Goal: Task Accomplishment & Management: Manage account settings

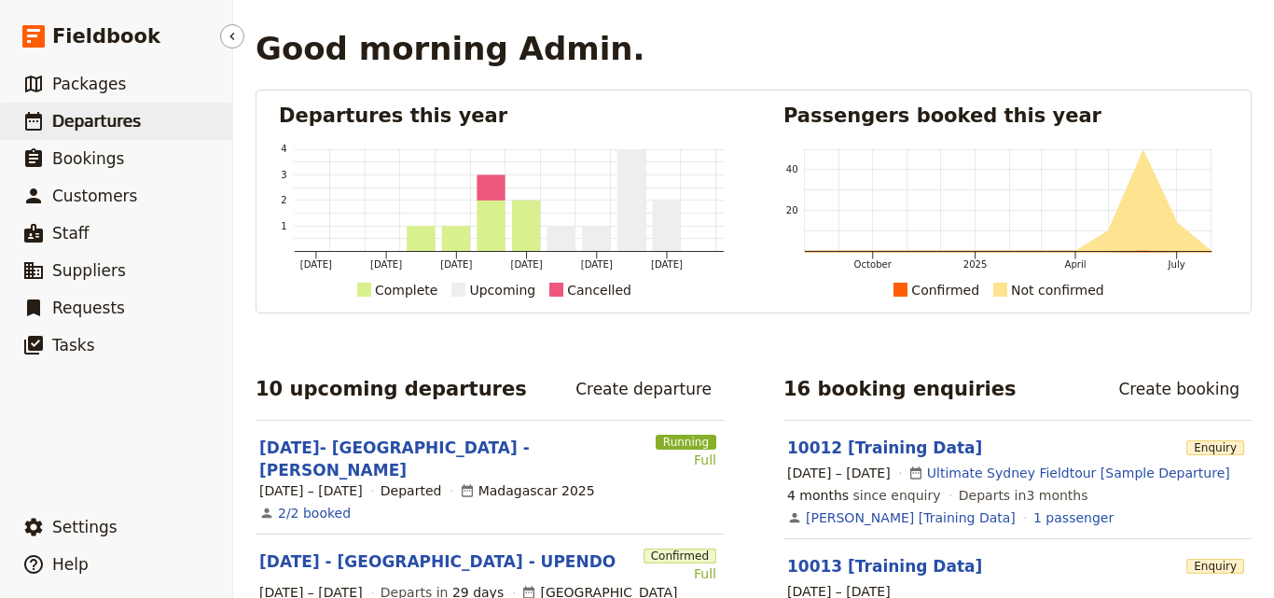
click at [146, 115] on link "​ Departures" at bounding box center [116, 121] width 232 height 37
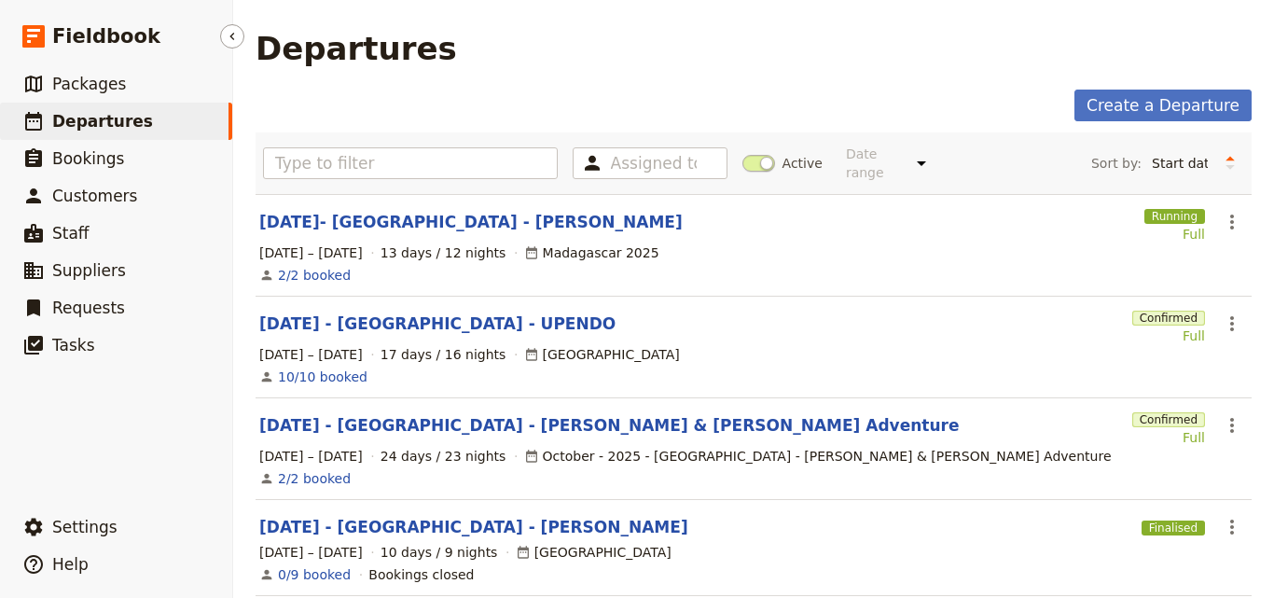
click at [197, 118] on link "​ Departures" at bounding box center [116, 121] width 232 height 37
click at [416, 313] on link "[DATE] - [GEOGRAPHIC_DATA] - UPENDO" at bounding box center [437, 324] width 356 height 22
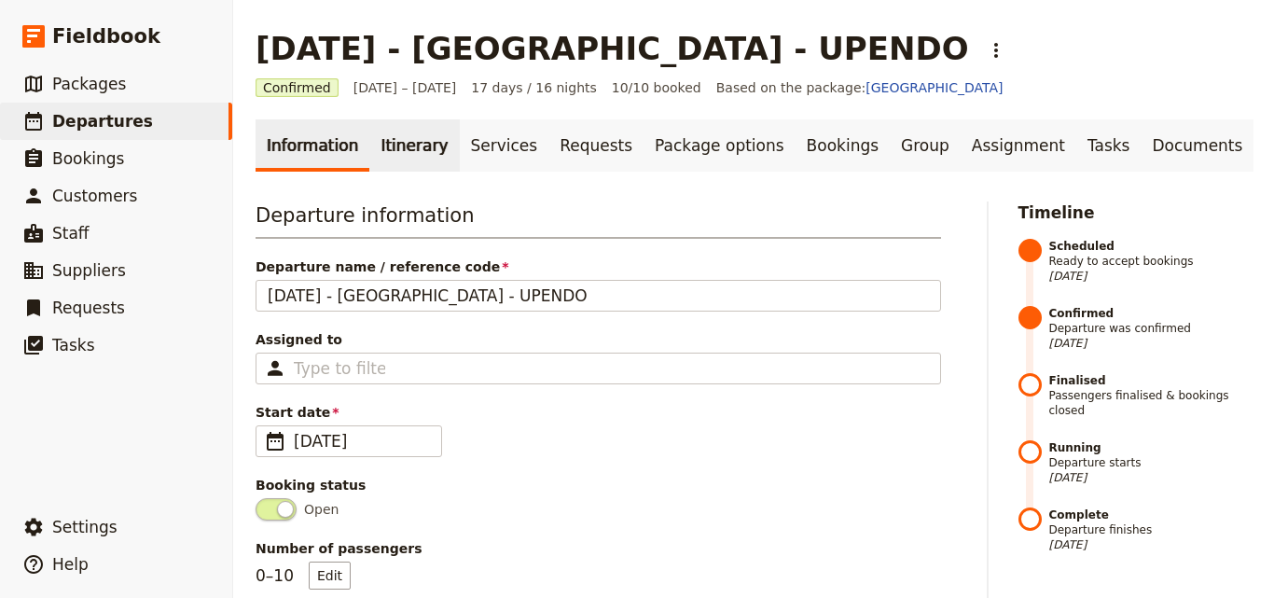
click at [389, 138] on link "Itinerary" at bounding box center [414, 145] width 90 height 52
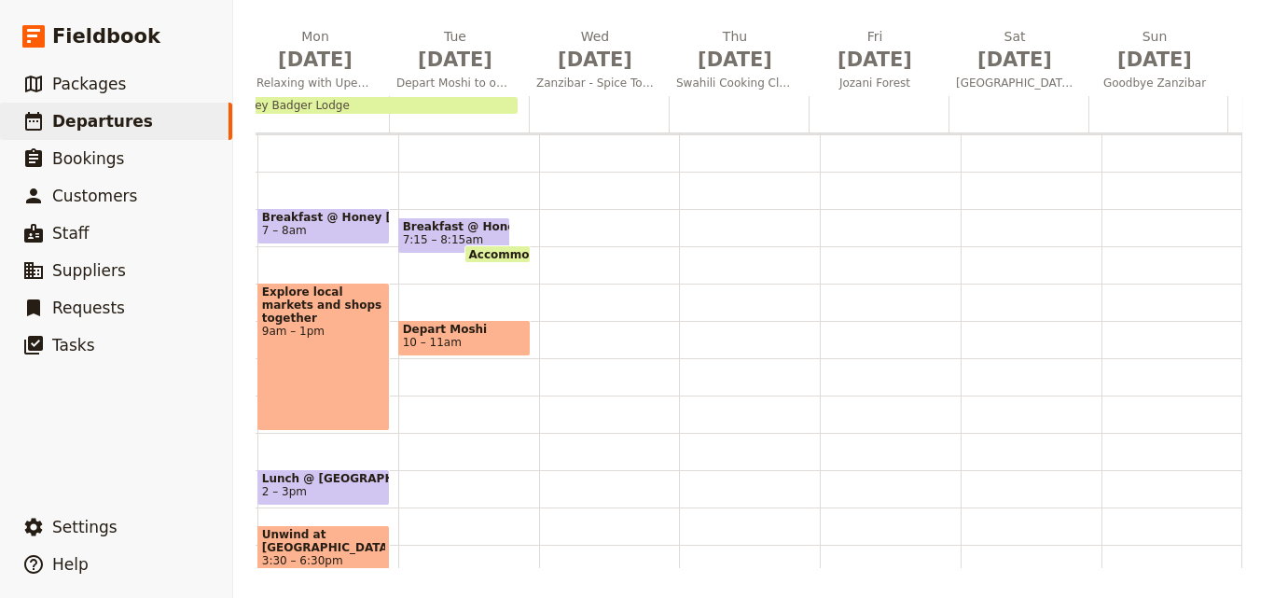
scroll to position [102, 0]
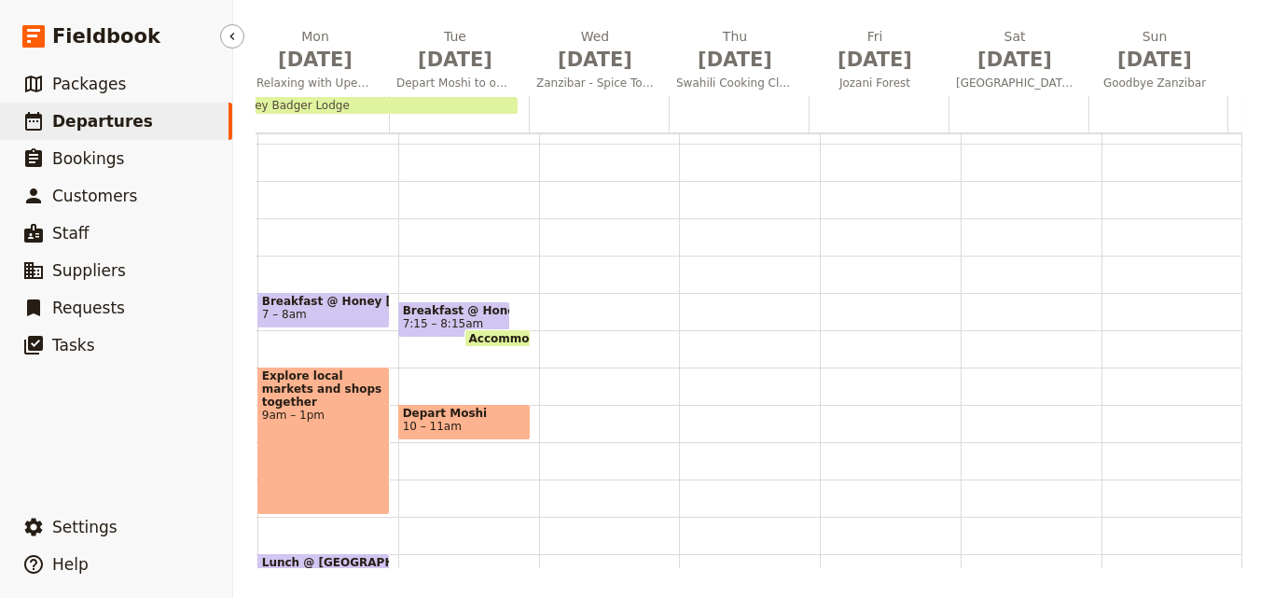
click at [86, 125] on span "Departures" at bounding box center [102, 121] width 101 height 19
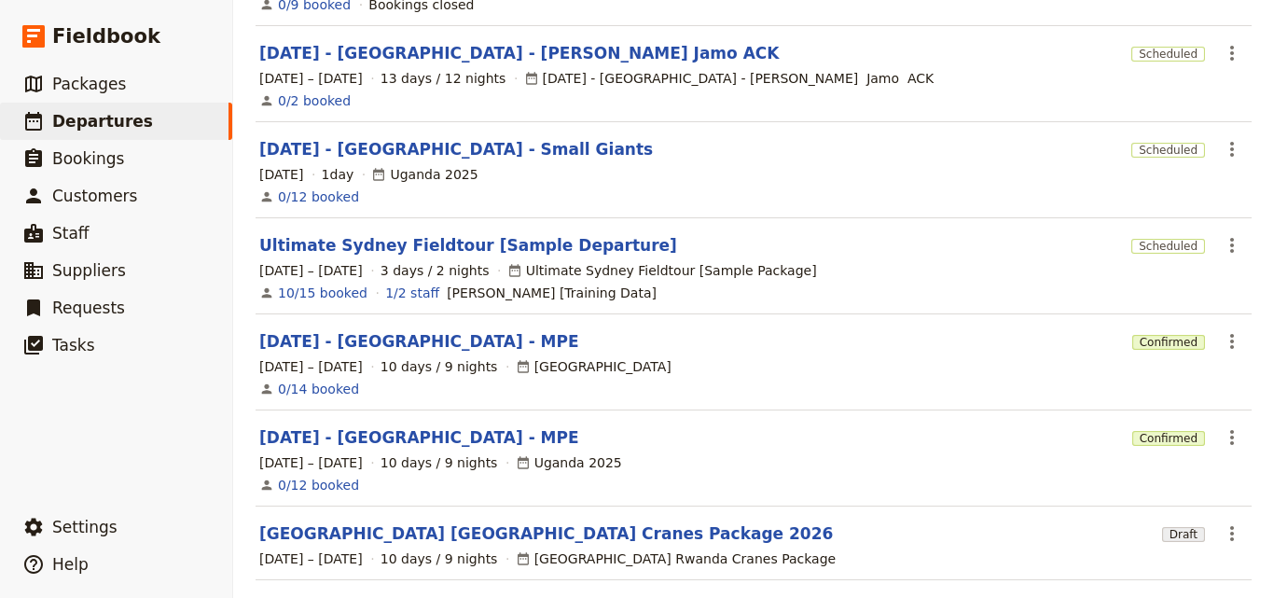
scroll to position [590, 0]
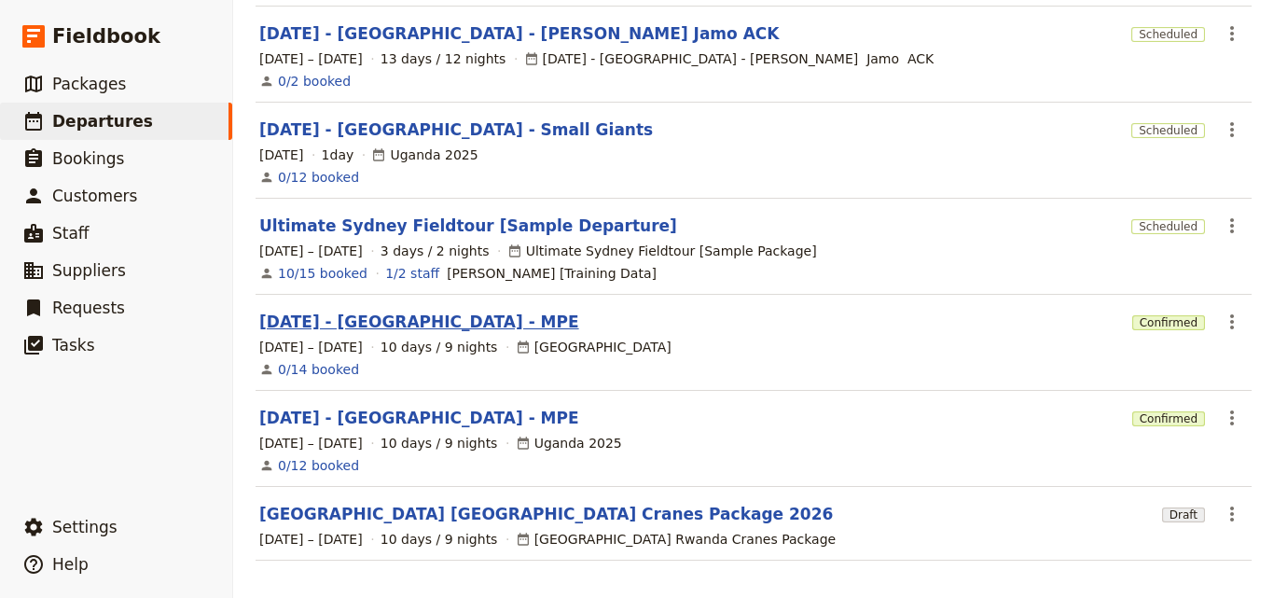
click at [344, 311] on link "[DATE] - [GEOGRAPHIC_DATA] - MPE" at bounding box center [419, 322] width 320 height 22
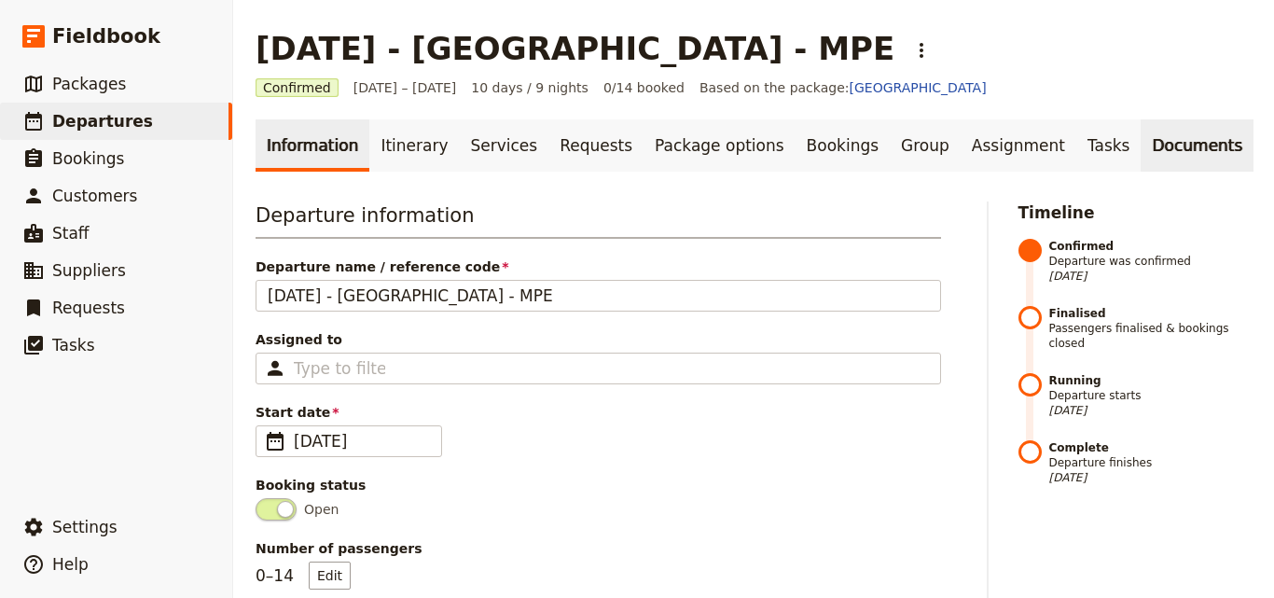
click at [1141, 138] on link "Documents" at bounding box center [1197, 145] width 113 height 52
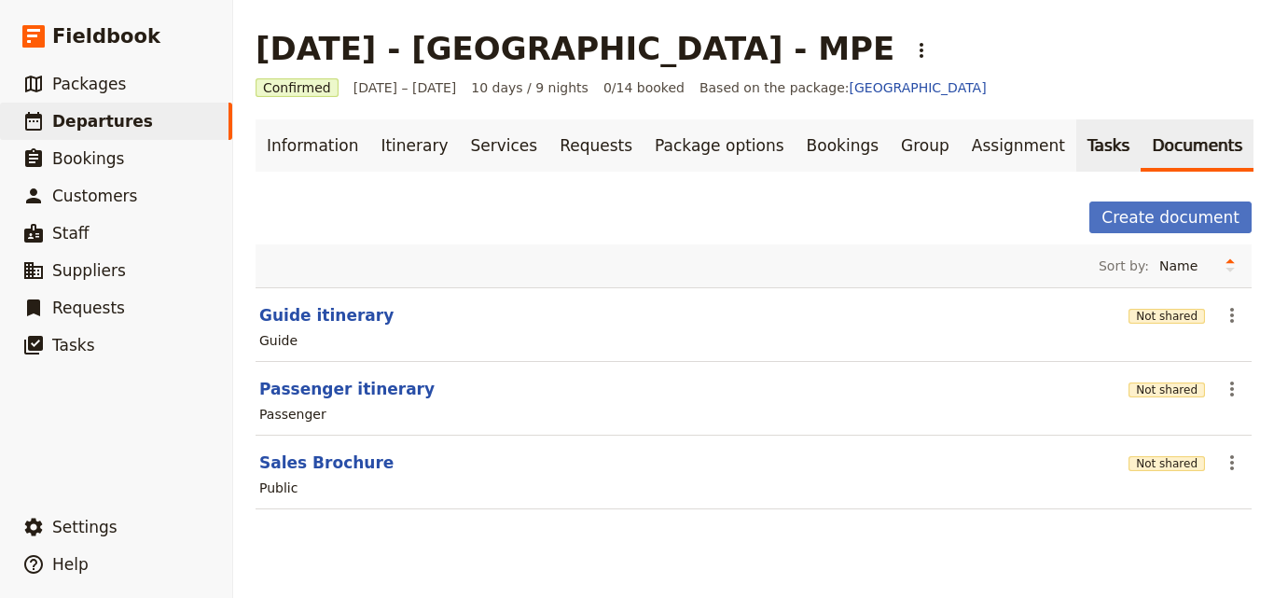
click at [1077, 145] on link "Tasks" at bounding box center [1109, 145] width 65 height 52
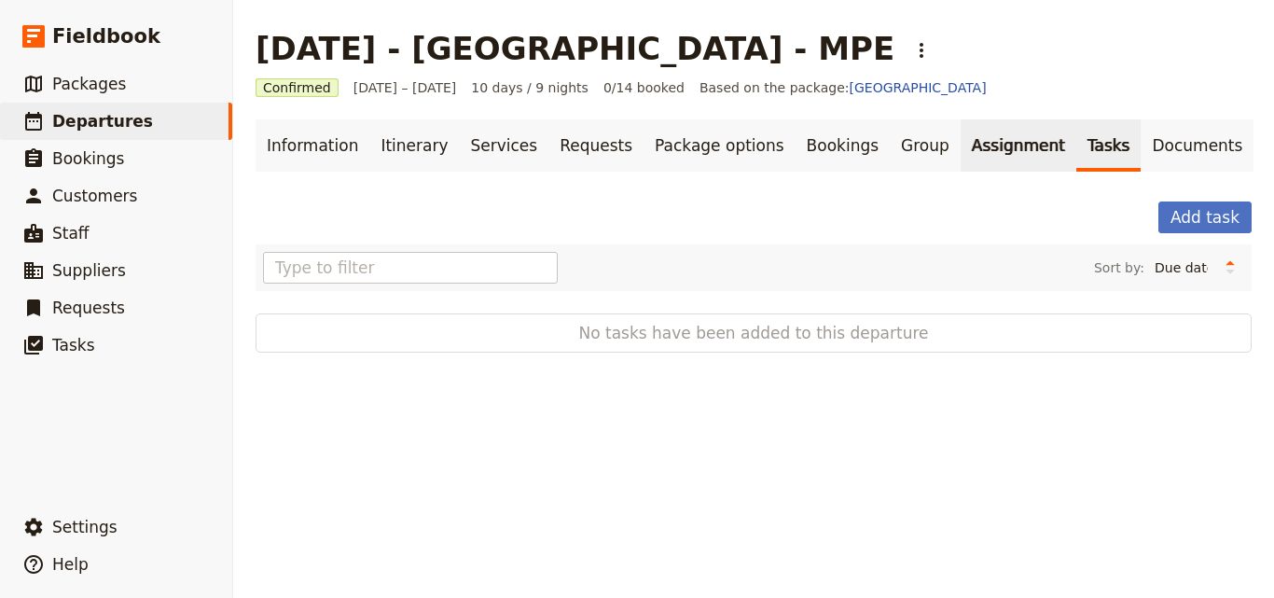
click at [961, 154] on link "Assignment" at bounding box center [1019, 145] width 116 height 52
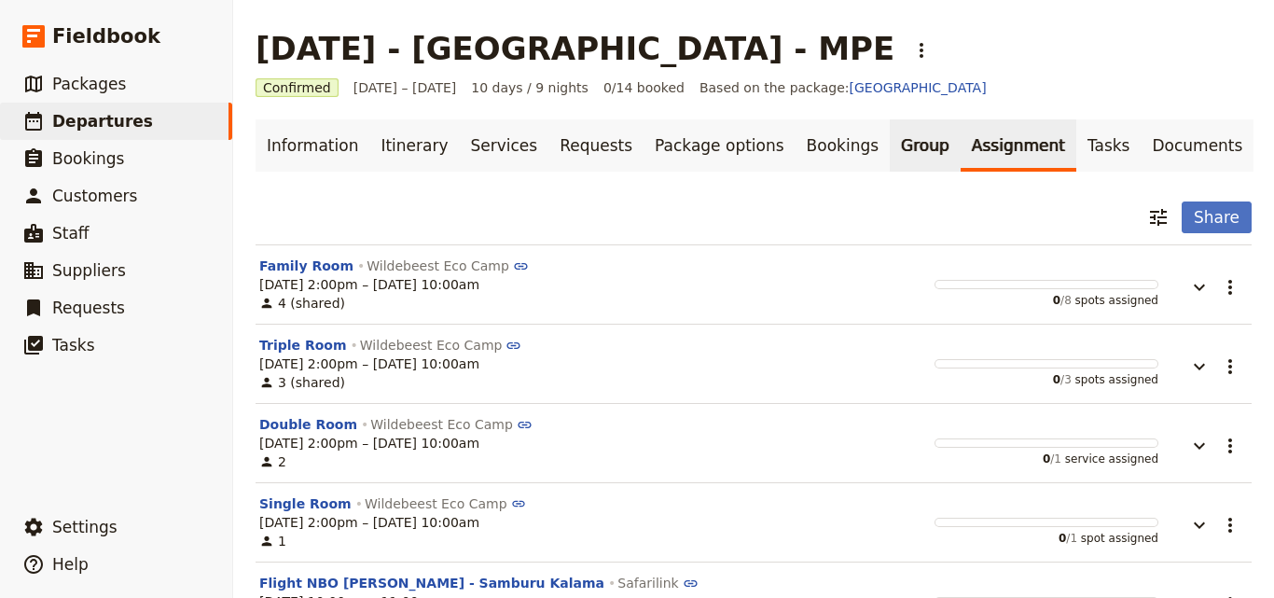
click at [890, 146] on link "Group" at bounding box center [925, 145] width 71 height 52
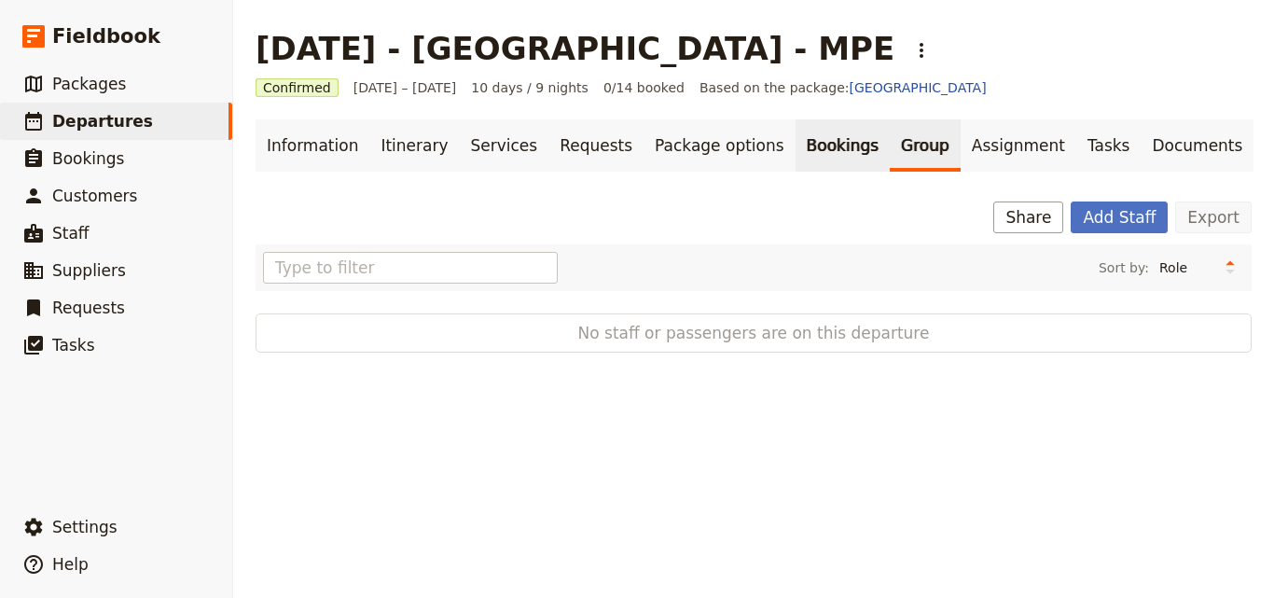
click at [796, 150] on link "Bookings" at bounding box center [843, 145] width 94 height 52
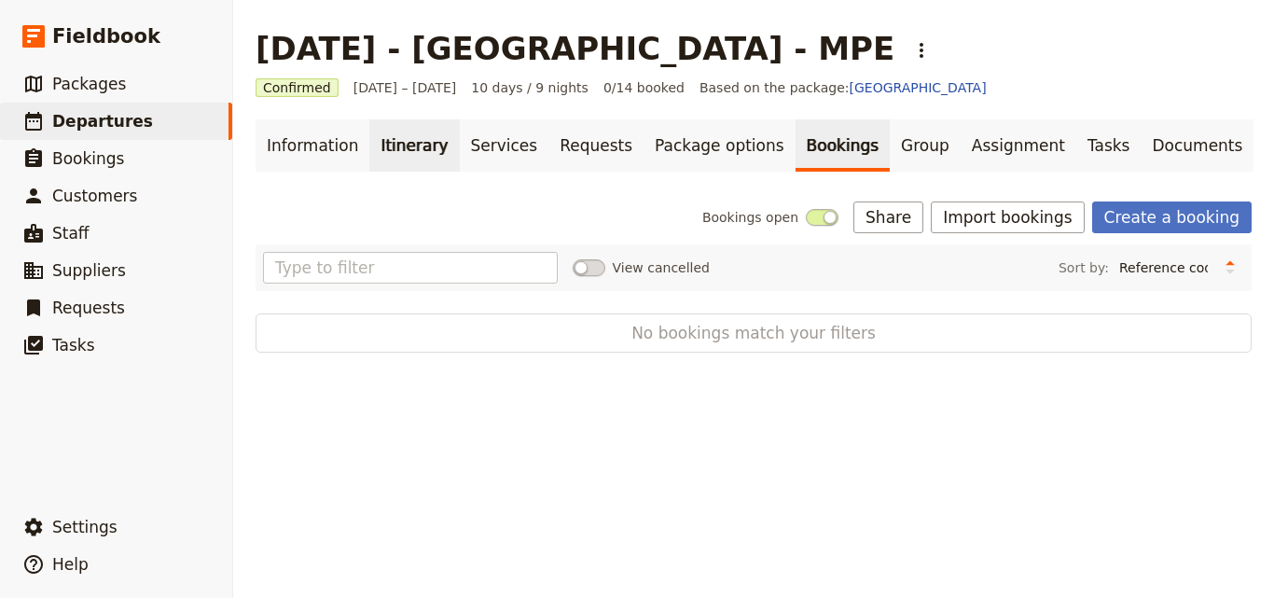
click at [383, 147] on link "Itinerary" at bounding box center [414, 145] width 90 height 52
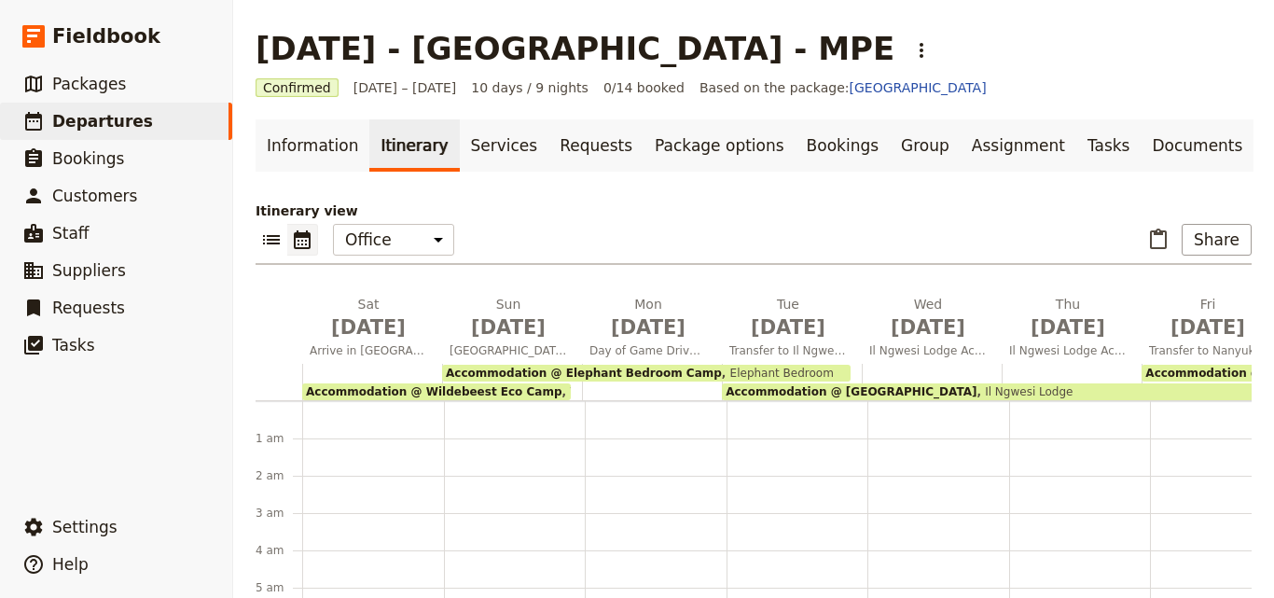
scroll to position [205, 0]
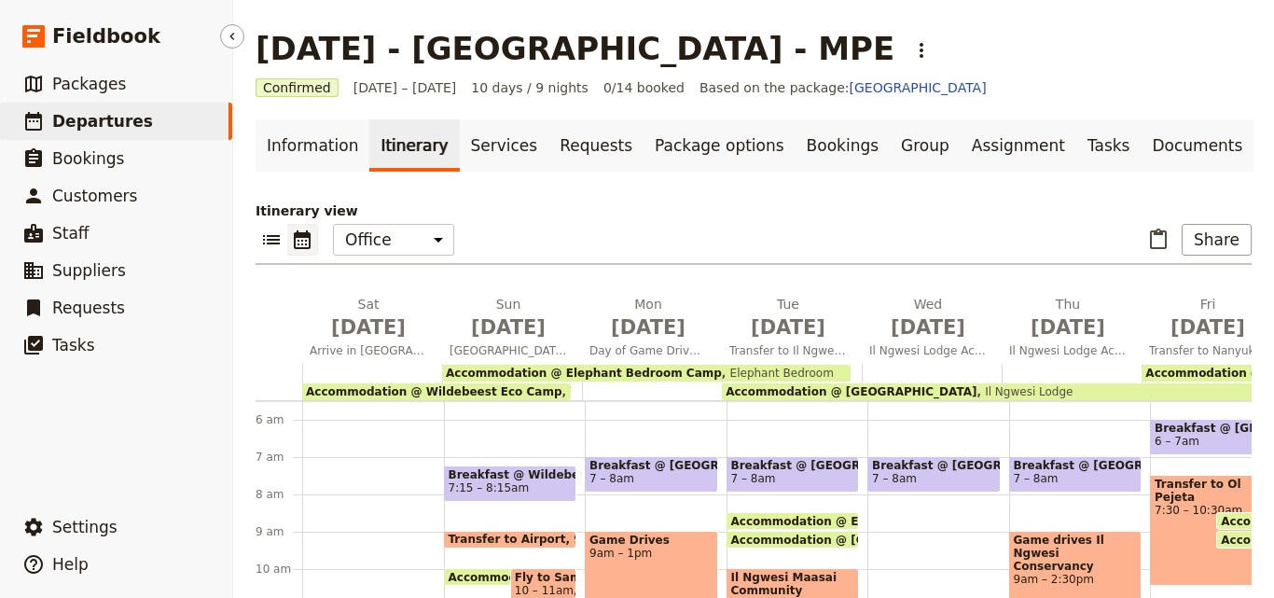
click at [121, 130] on span "Departures" at bounding box center [102, 121] width 101 height 19
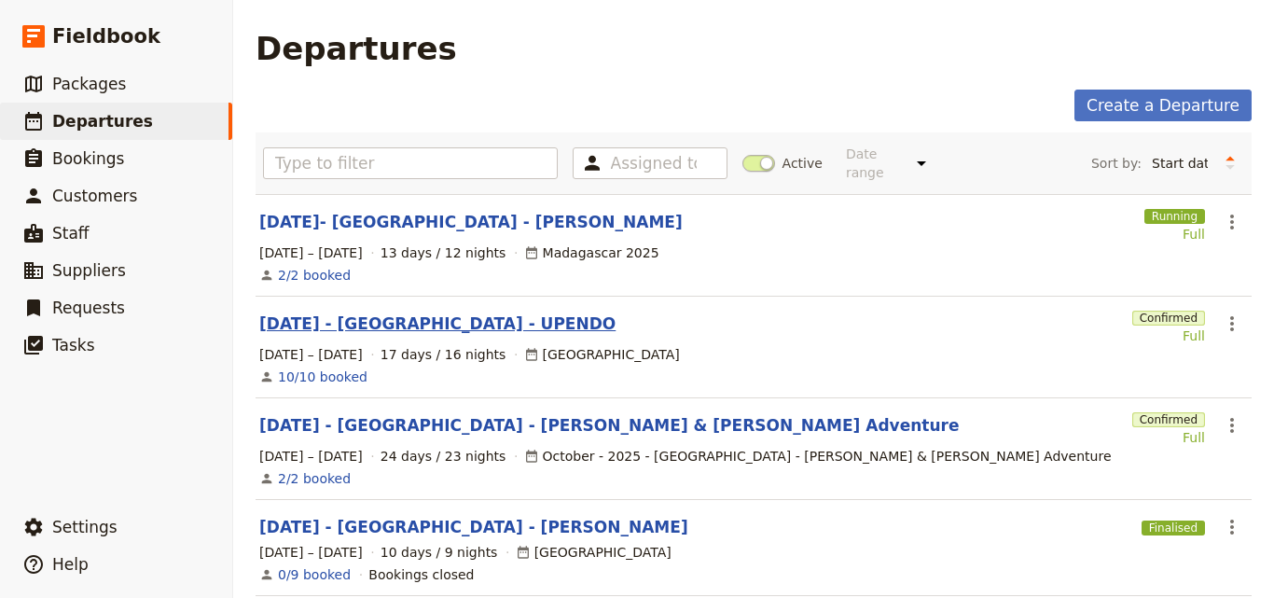
click at [322, 313] on link "[DATE] - [GEOGRAPHIC_DATA] - UPENDO" at bounding box center [437, 324] width 356 height 22
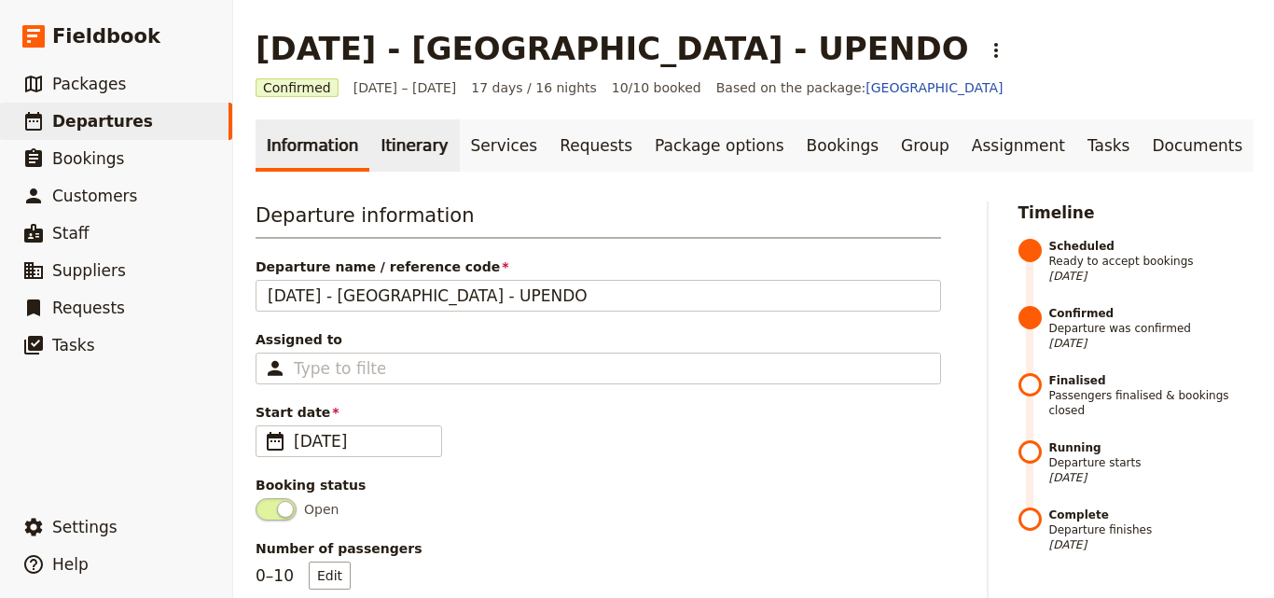
click at [383, 149] on link "Itinerary" at bounding box center [414, 145] width 90 height 52
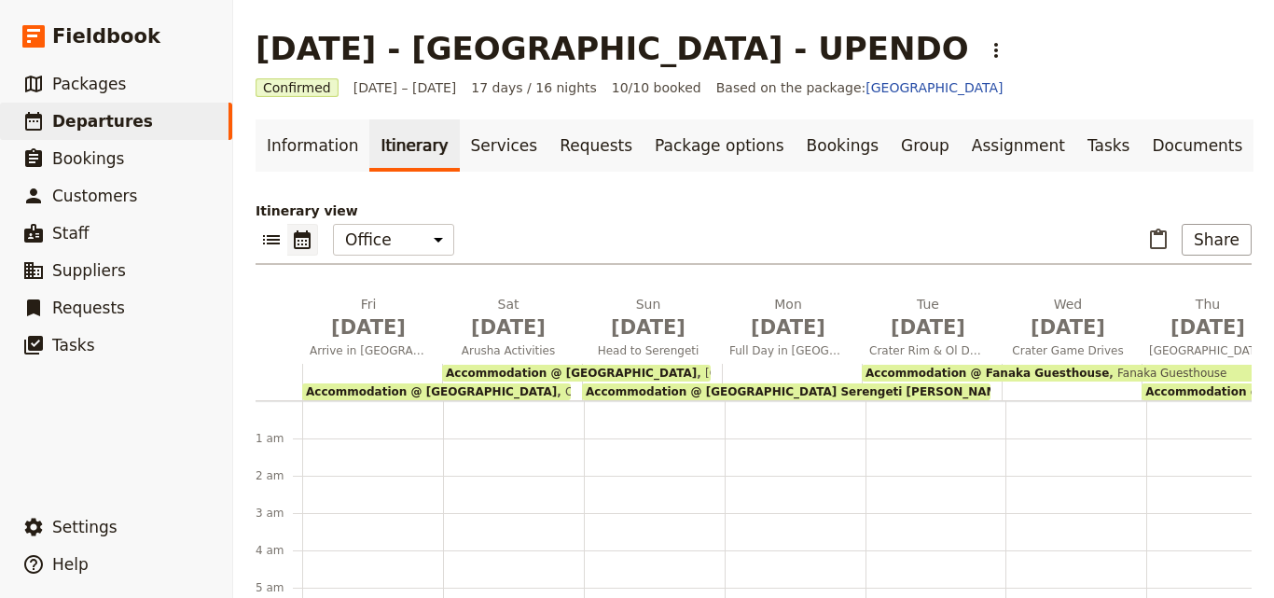
scroll to position [205, 0]
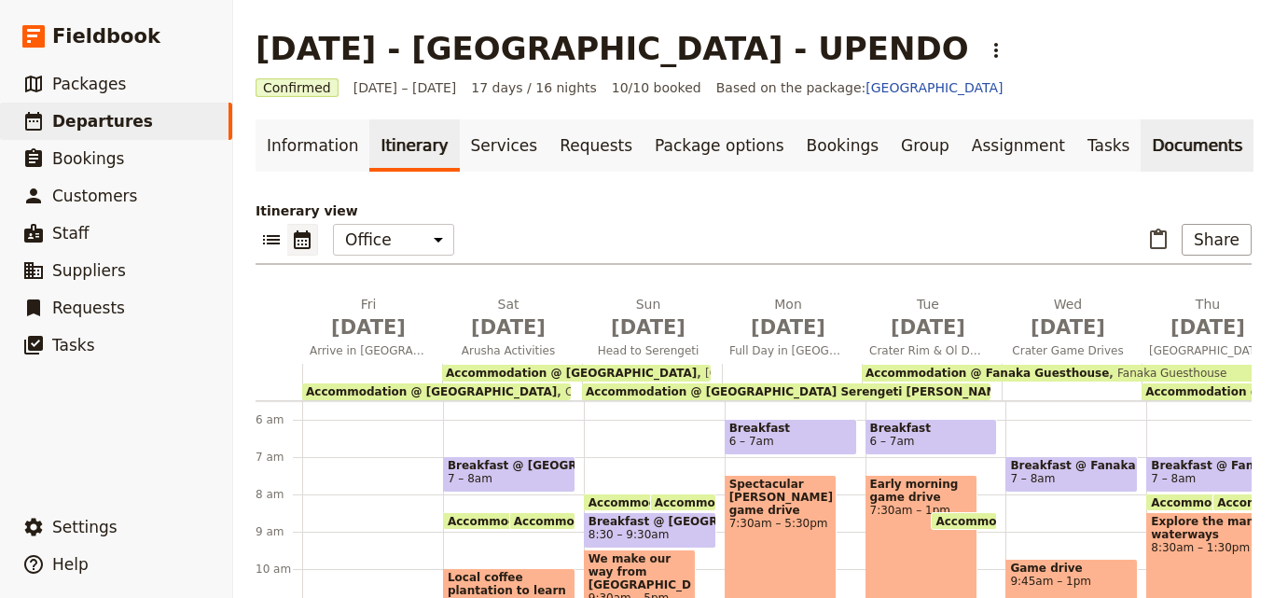
click at [1141, 136] on link "Documents" at bounding box center [1197, 145] width 113 height 52
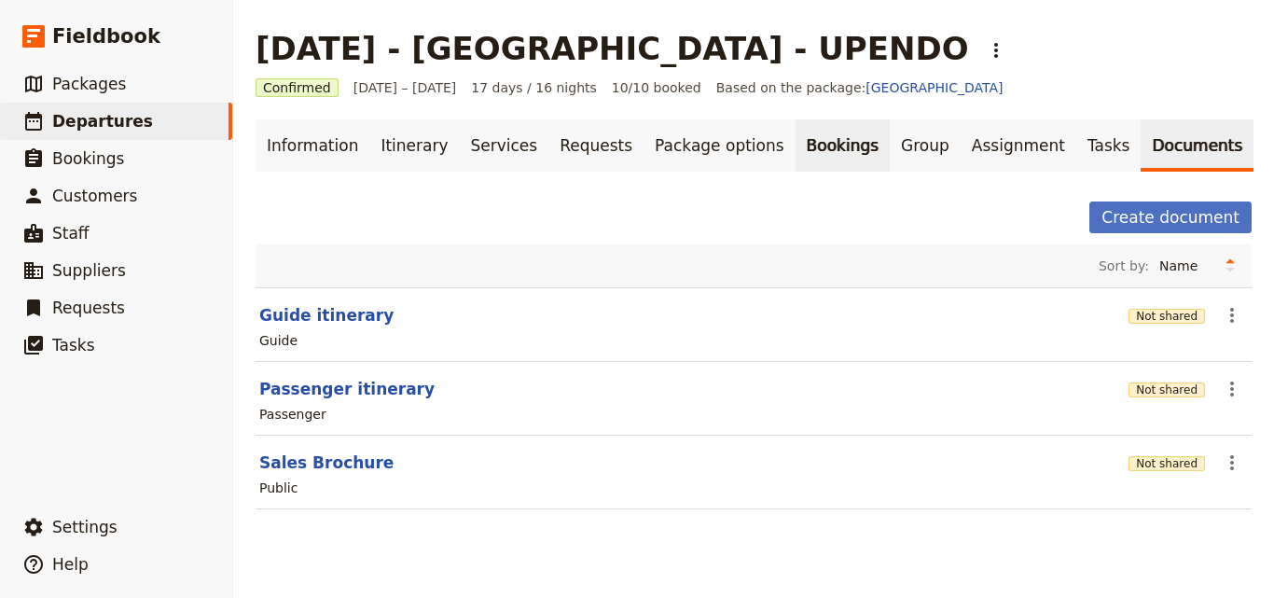
click at [796, 141] on link "Bookings" at bounding box center [843, 145] width 94 height 52
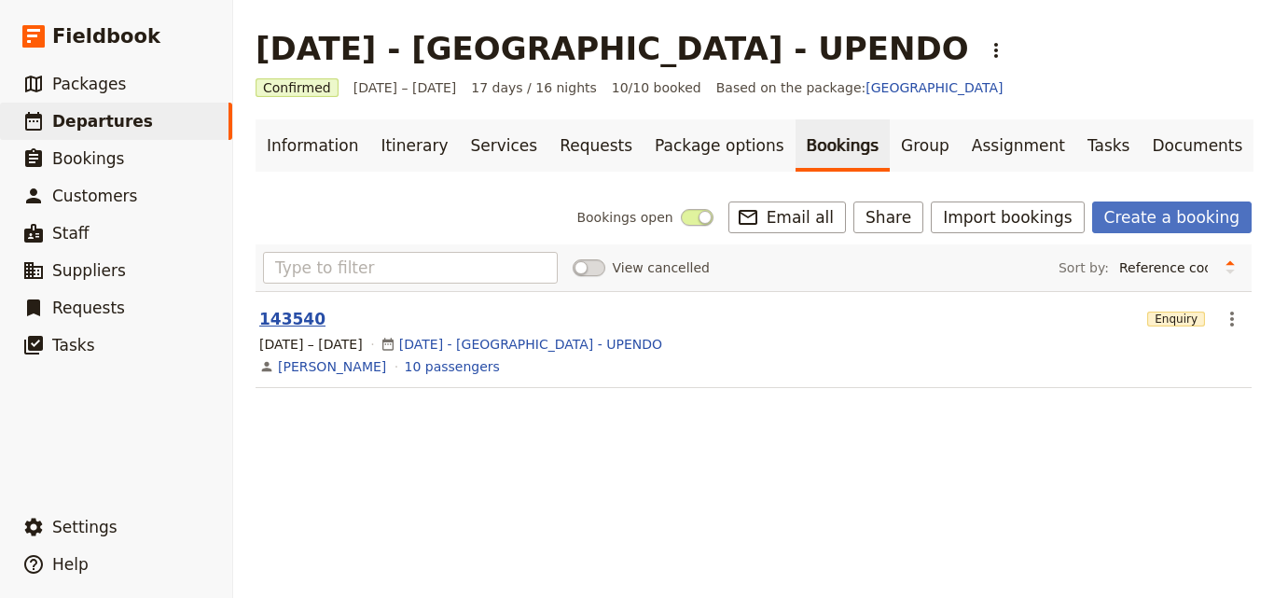
click at [289, 318] on button "143540" at bounding box center [292, 319] width 66 height 22
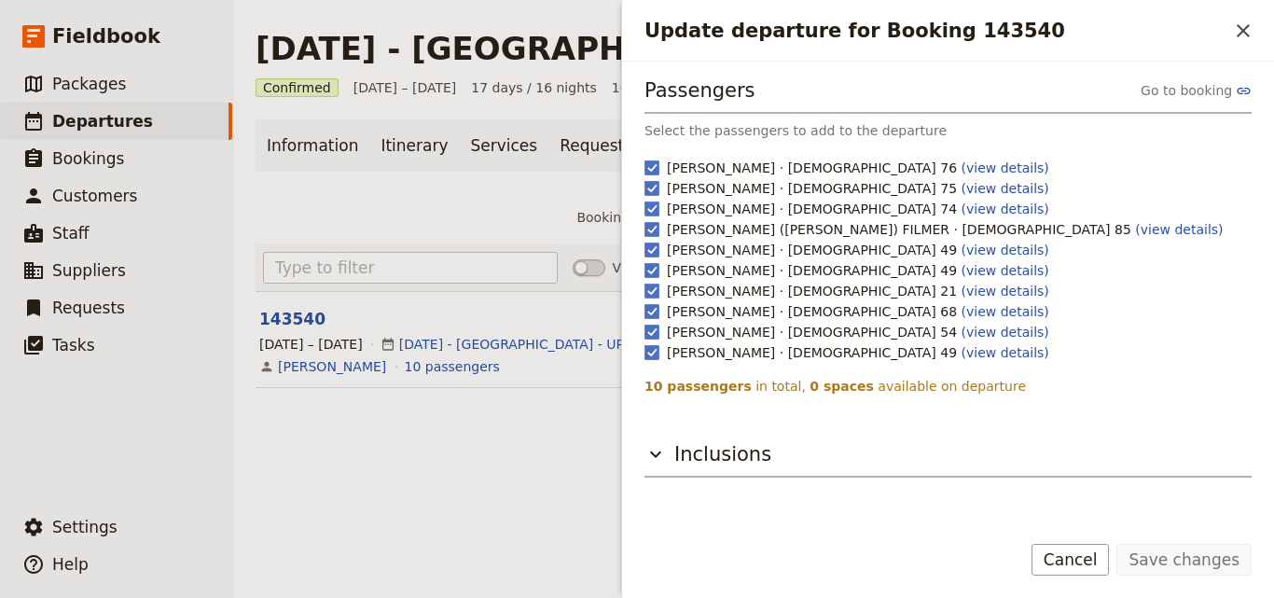
click at [332, 481] on div "[DATE] - [GEOGRAPHIC_DATA] - UPENDO ​ Confirmed [DATE] – [DATE] 17 days / 16 ni…" at bounding box center [753, 299] width 1041 height 598
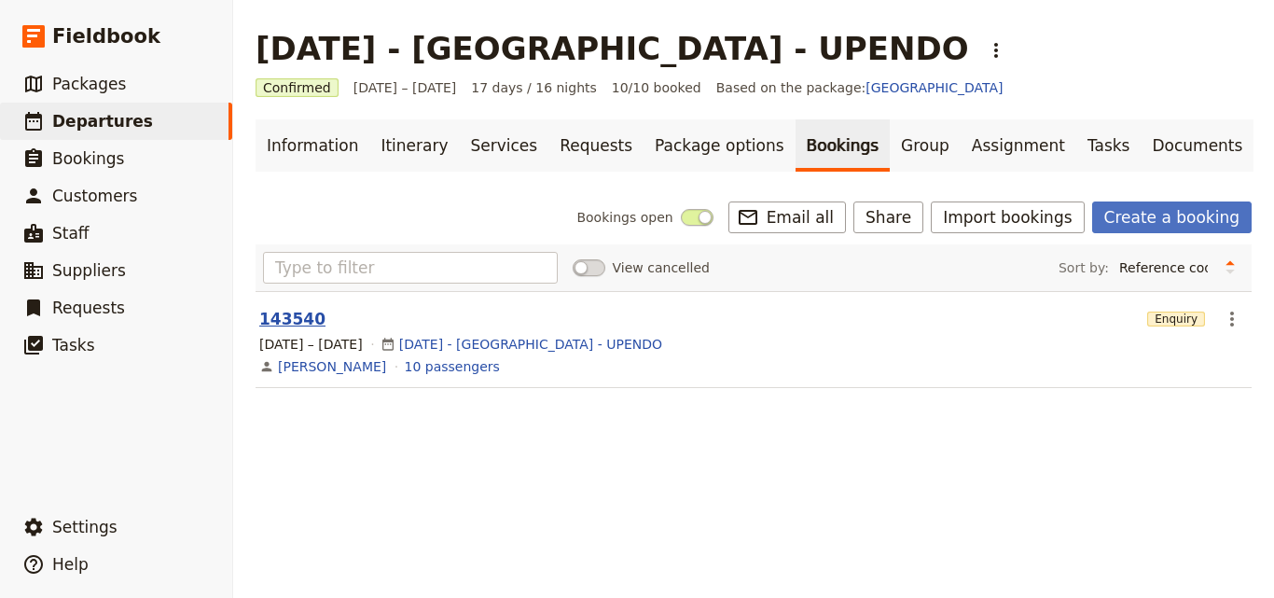
click at [296, 327] on button "143540" at bounding box center [292, 319] width 66 height 22
